Goal: Task Accomplishment & Management: Manage account settings

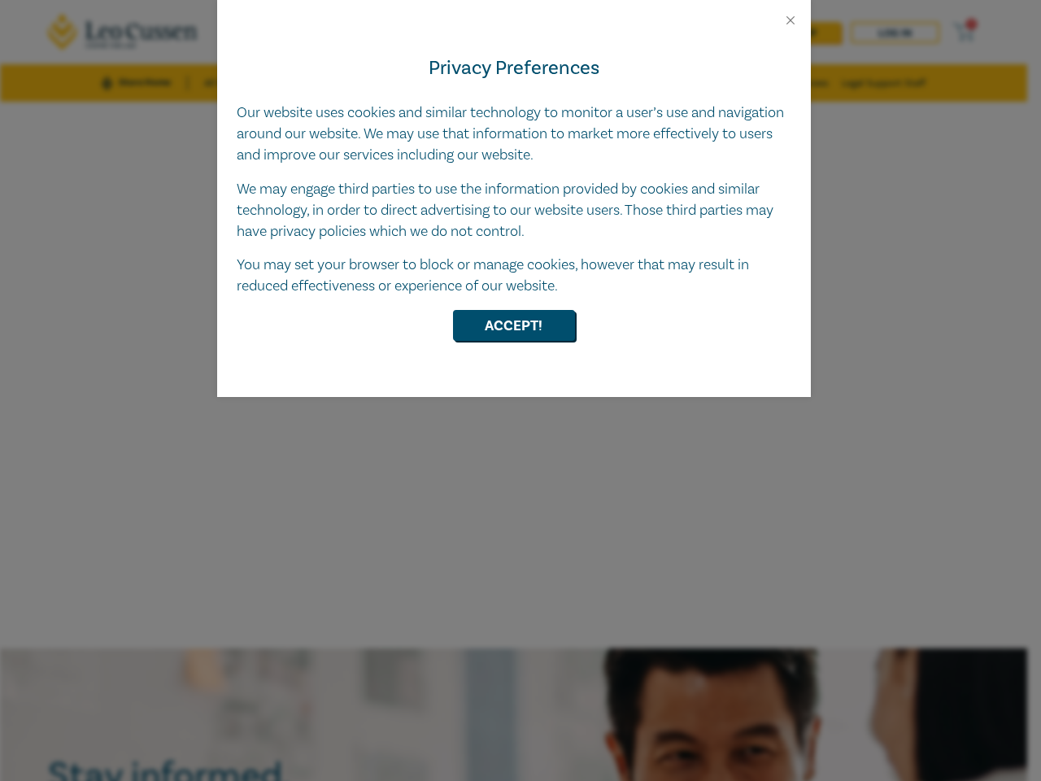
click at [520, 390] on div "Privacy Preferences Our website uses cookies and similar technology to monitor …" at bounding box center [514, 212] width 594 height 369
click at [790, 20] on button "Close" at bounding box center [790, 20] width 15 height 15
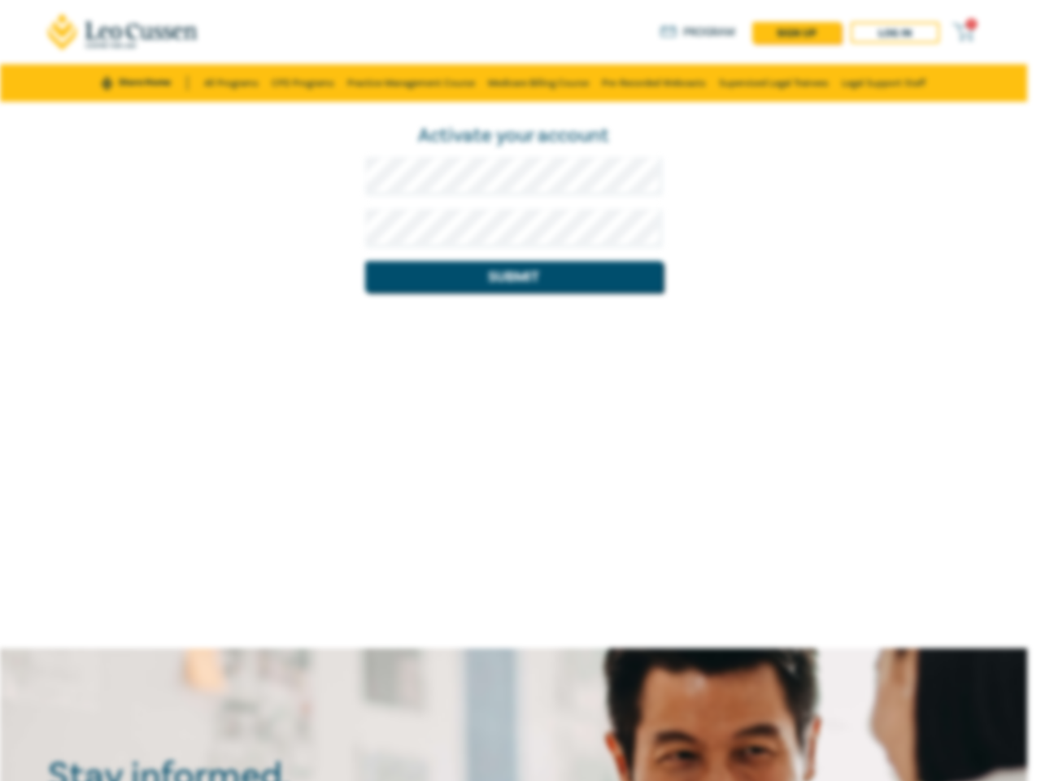
click at [514, 325] on div "Activate your account Submit" at bounding box center [513, 375] width 1027 height 546
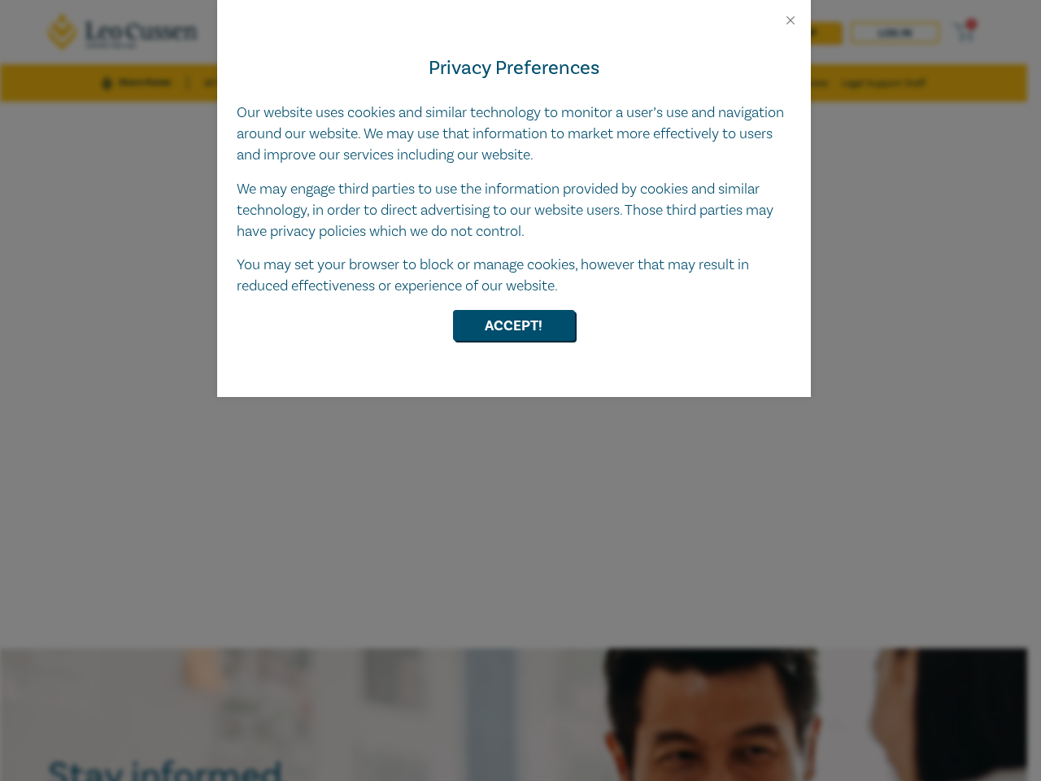
click at [520, 390] on div "Privacy Preferences Our website uses cookies and similar technology to monitor …" at bounding box center [514, 212] width 594 height 369
click at [790, 20] on button "Close" at bounding box center [790, 20] width 15 height 15
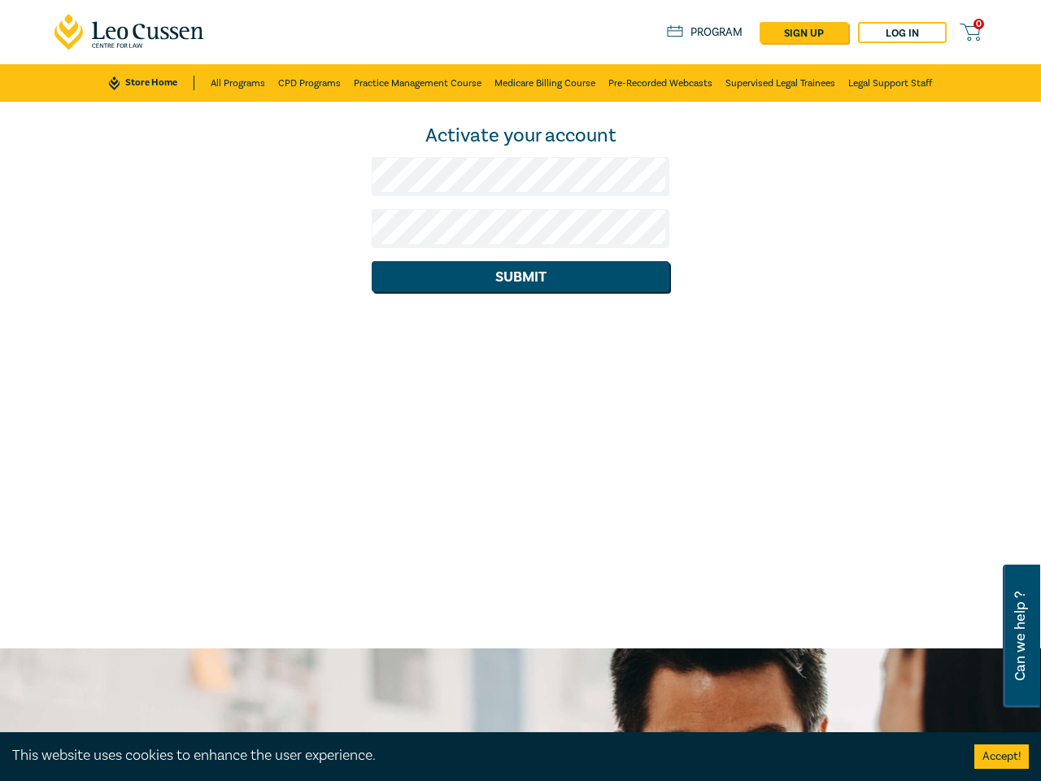
click at [514, 325] on div "Activate your account Submit" at bounding box center [520, 375] width 1041 height 546
